Goal: Browse casually: Explore the website without a specific task or goal

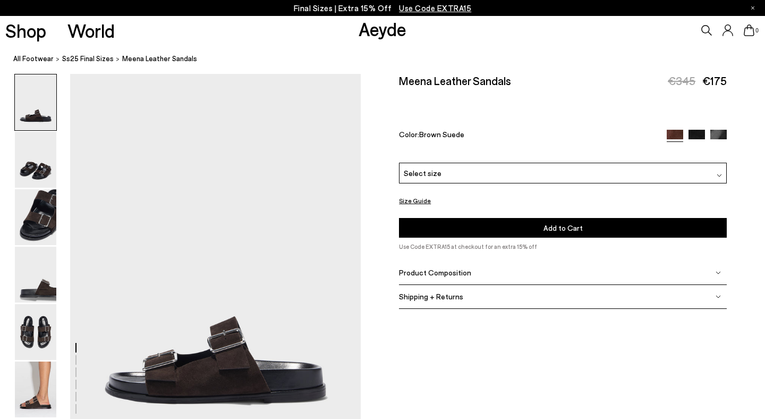
scroll to position [80, 0]
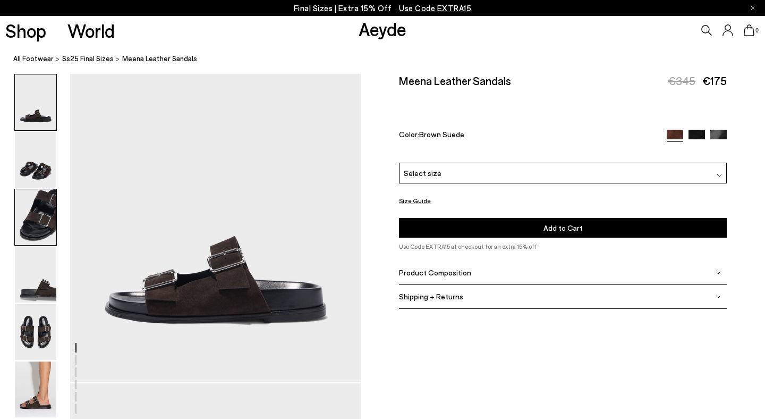
click at [44, 213] on img at bounding box center [35, 217] width 41 height 56
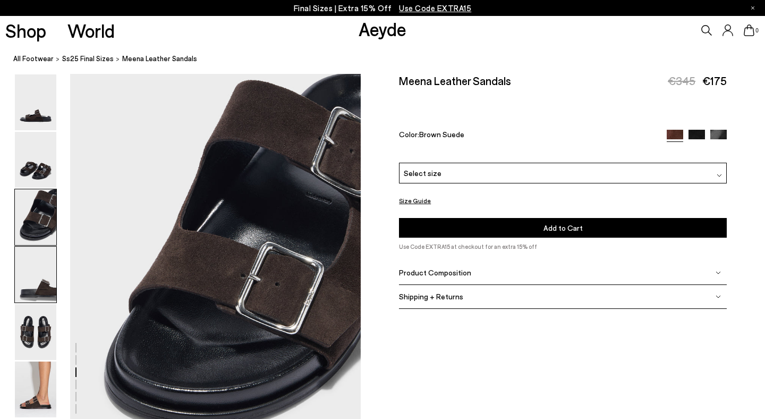
click at [44, 266] on img at bounding box center [35, 275] width 41 height 56
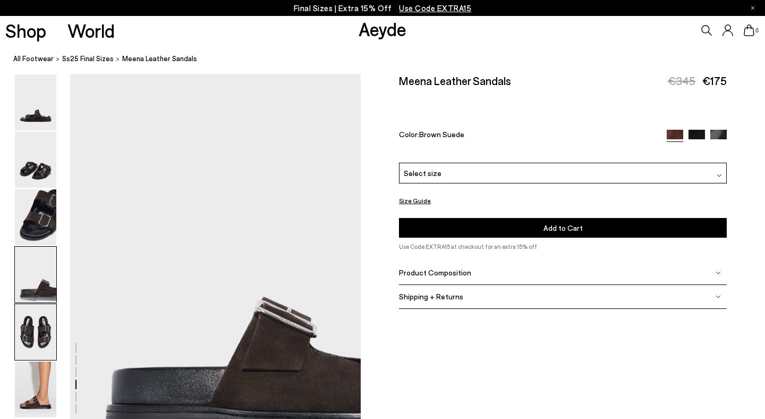
click at [37, 332] on img at bounding box center [35, 332] width 41 height 56
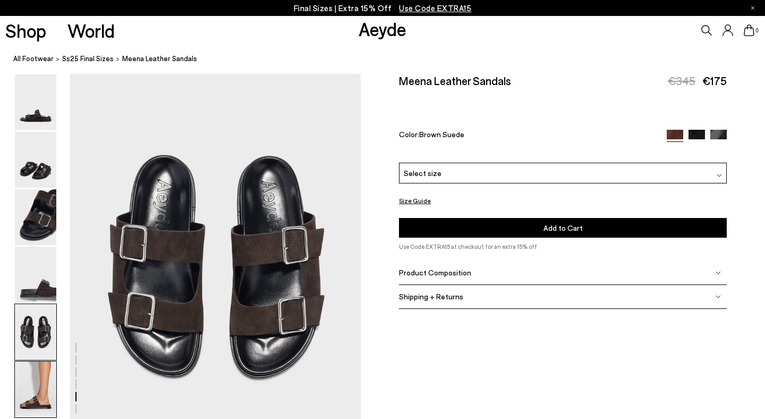
click at [29, 375] on img at bounding box center [35, 389] width 41 height 56
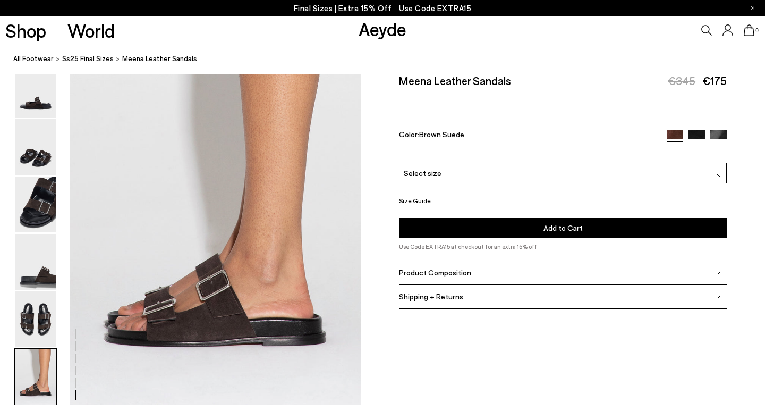
scroll to position [2020, 0]
